Goal: Task Accomplishment & Management: Manage account settings

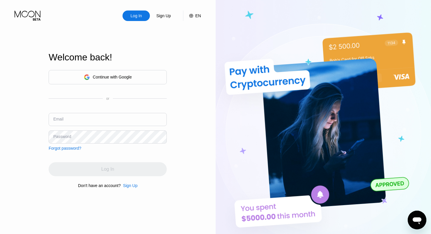
click at [92, 119] on input "text" at bounding box center [108, 119] width 118 height 13
type input "[EMAIL_ADDRESS][DOMAIN_NAME]"
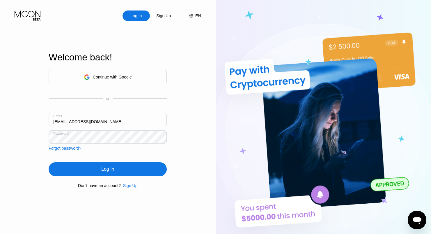
click at [120, 174] on div "Log In" at bounding box center [108, 169] width 118 height 14
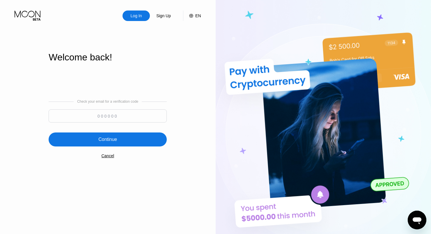
click at [117, 116] on input at bounding box center [108, 115] width 118 height 13
paste input "270727"
type input "270727"
click at [111, 135] on div "Continue" at bounding box center [108, 139] width 118 height 14
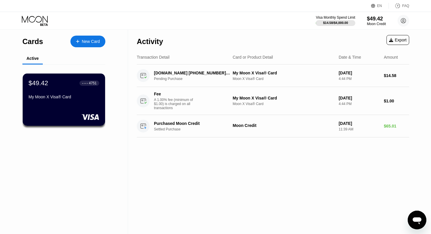
click at [253, 162] on div "Activity Export Transaction Detail Card or Product Detail Date & Time Amount [D…" at bounding box center [273, 132] width 290 height 204
